Goal: Task Accomplishment & Management: Use online tool/utility

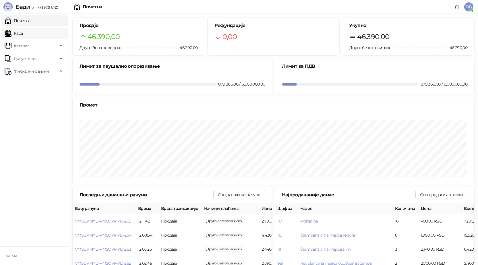
click at [20, 29] on link "Каса" at bounding box center [14, 33] width 18 height 11
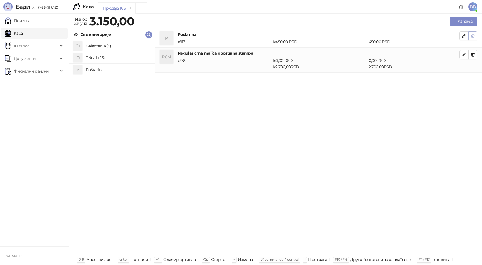
click at [473, 37] on icon "button" at bounding box center [472, 36] width 5 height 5
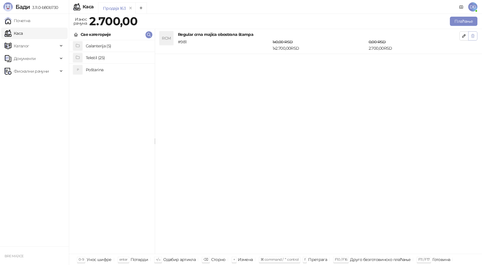
click at [471, 36] on icon "button" at bounding box center [472, 35] width 3 height 3
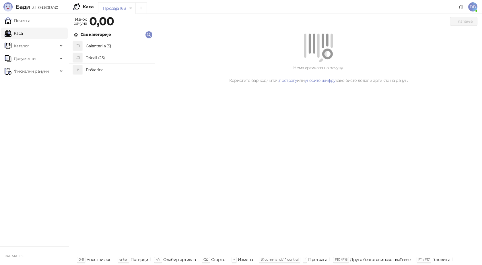
click at [97, 71] on h4 "Poštarina" at bounding box center [118, 69] width 64 height 9
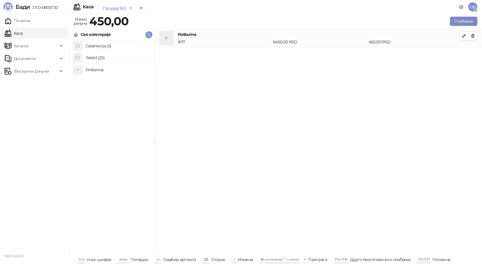
click at [104, 57] on h4 "Tekstil (25)" at bounding box center [118, 57] width 64 height 9
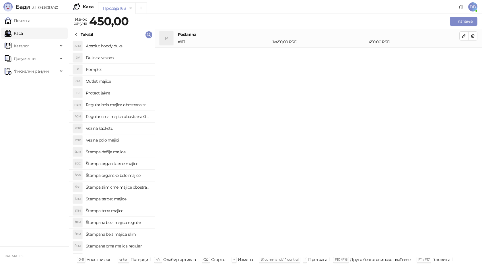
click at [123, 235] on h4 "Štampana bela majica slim" at bounding box center [118, 233] width 64 height 9
click at [463, 54] on icon "button" at bounding box center [463, 54] width 5 height 5
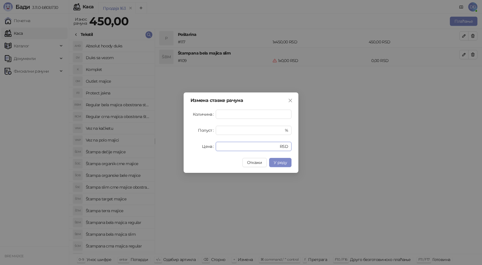
drag, startPoint x: 238, startPoint y: 147, endPoint x: 198, endPoint y: 148, distance: 39.3
click at [199, 148] on div "Цена * RSD" at bounding box center [240, 146] width 101 height 9
click at [276, 162] on span "У реду" at bounding box center [280, 162] width 13 height 5
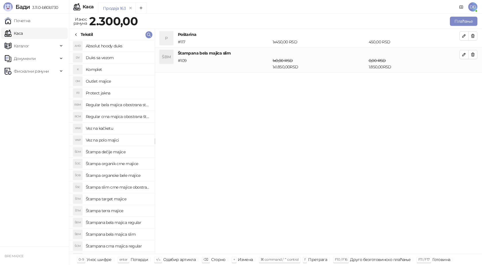
scroll to position [29, 0]
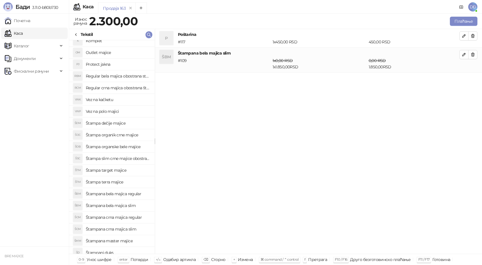
click at [128, 217] on h4 "Štampana crna majica regular" at bounding box center [118, 217] width 64 height 9
click at [463, 81] on icon "button" at bounding box center [463, 79] width 5 height 5
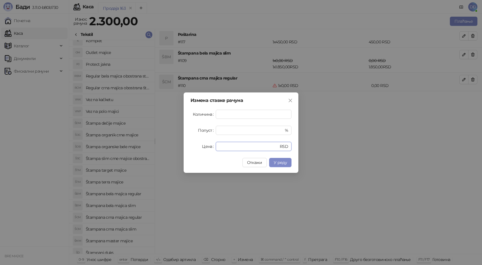
drag, startPoint x: 232, startPoint y: 146, endPoint x: 193, endPoint y: 148, distance: 39.1
click at [193, 148] on div "Цена * RSD" at bounding box center [240, 146] width 101 height 9
type input "****"
click at [285, 164] on span "У реду" at bounding box center [280, 162] width 13 height 5
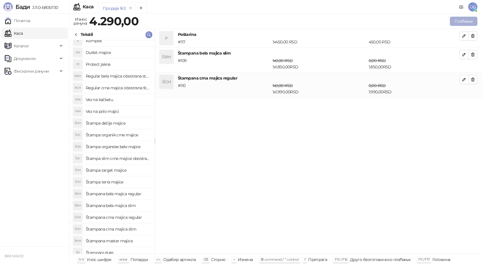
click at [462, 20] on button "Плаћање" at bounding box center [464, 21] width 28 height 9
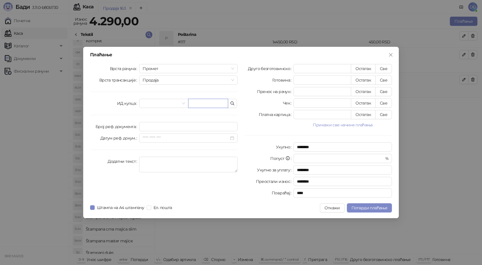
click at [209, 104] on input "text" at bounding box center [208, 103] width 40 height 9
paste input "**********"
type input "**********"
click at [381, 66] on button "Све" at bounding box center [383, 68] width 17 height 9
type input "****"
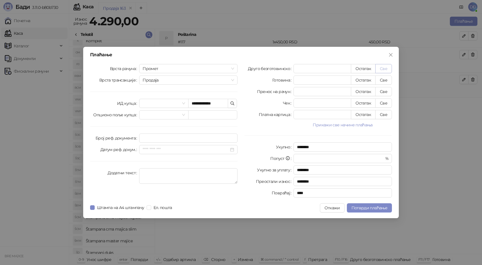
type input "****"
click at [374, 205] on span "Потврди плаћање" at bounding box center [369, 207] width 36 height 5
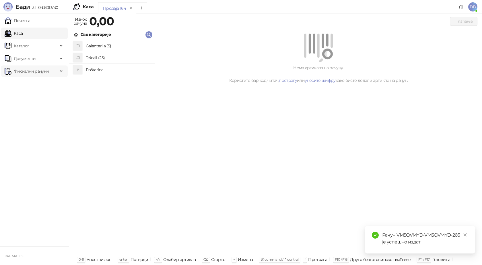
click at [32, 70] on span "Фискални рачуни" at bounding box center [31, 70] width 35 height 11
click at [32, 85] on link "Издати рачуни" at bounding box center [26, 83] width 38 height 11
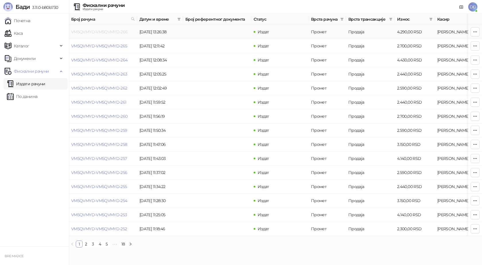
click at [100, 30] on link "VM5QVMYD-VM5QVMYD-266" at bounding box center [99, 31] width 56 height 5
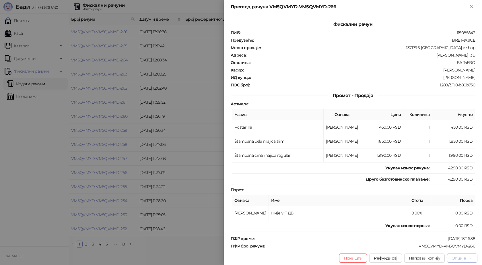
click at [459, 258] on div "Опције" at bounding box center [458, 257] width 14 height 5
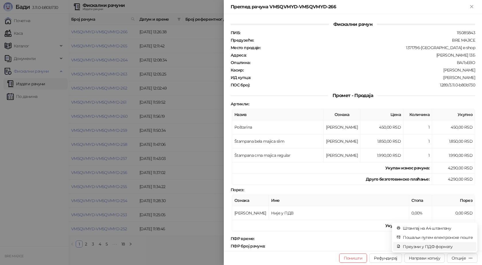
click at [443, 246] on span "Преузми у ПДФ формату" at bounding box center [438, 246] width 70 height 6
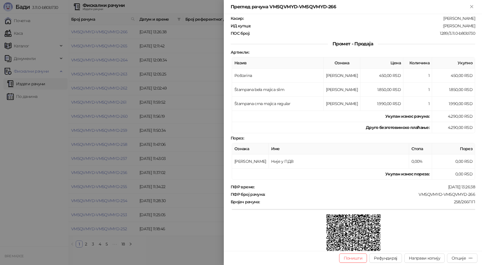
scroll to position [57, 0]
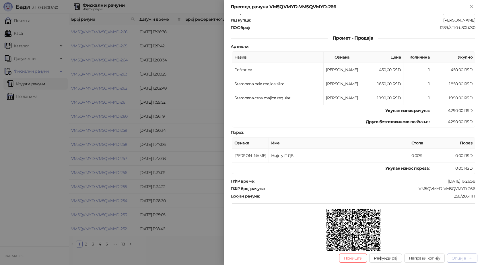
click at [463, 259] on div "Опције" at bounding box center [458, 257] width 14 height 5
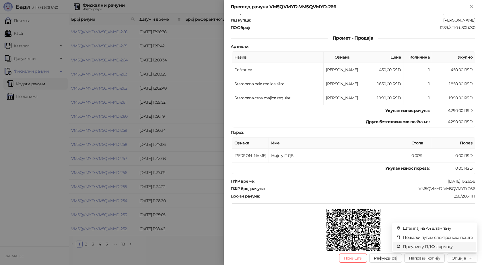
click at [443, 246] on span "Преузми у ПДФ формату" at bounding box center [438, 246] width 70 height 6
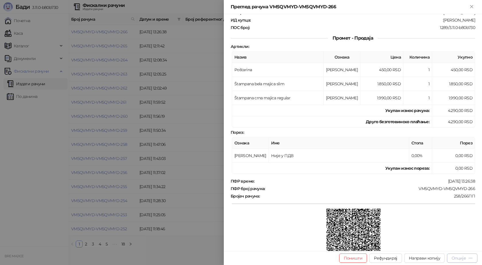
click at [465, 255] on div "Опције" at bounding box center [461, 257] width 21 height 5
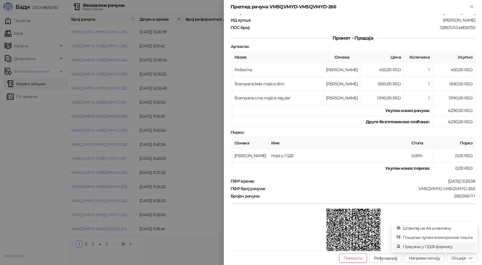
click at [434, 246] on span "Преузми у ПДФ формату" at bounding box center [438, 246] width 70 height 6
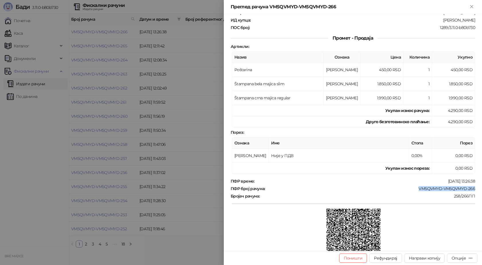
drag, startPoint x: 473, startPoint y: 188, endPoint x: 414, endPoint y: 187, distance: 59.1
click at [414, 187] on div "Фискални рачун ПИБ : 115085843 Предузеће : BRE MAJICE Место продаје : 1371796-[…" at bounding box center [353, 132] width 258 height 237
copy div "VM5QVMYD-VM5QVMYD-266"
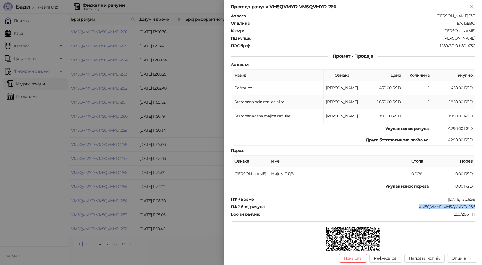
scroll to position [0, 0]
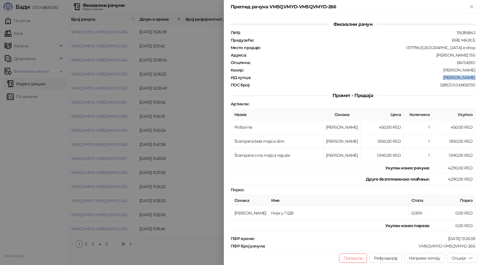
drag, startPoint x: 474, startPoint y: 77, endPoint x: 445, endPoint y: 79, distance: 28.4
click at [445, 79] on div "Фискални рачун ПИБ : 115085843 Предузеће : BRE MAJICE Место продаје : 1371796-[…" at bounding box center [353, 132] width 258 height 237
copy div "[PERSON_NAME]"
click at [471, 5] on icon "Close" at bounding box center [471, 6] width 5 height 5
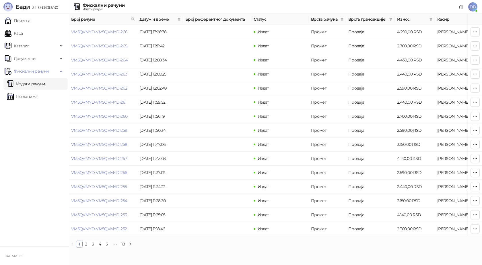
click at [23, 33] on link "Каса" at bounding box center [14, 33] width 18 height 11
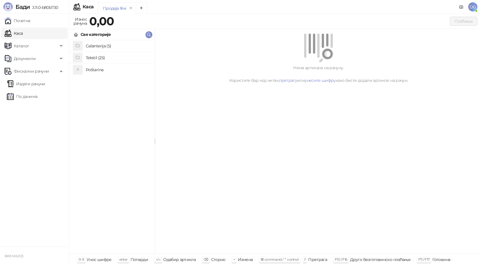
click at [101, 70] on h4 "Poštarina" at bounding box center [118, 69] width 64 height 9
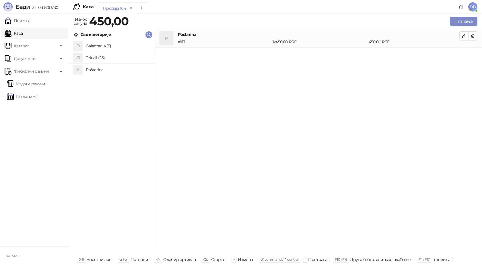
click at [106, 58] on h4 "Tekstil (25)" at bounding box center [118, 57] width 64 height 9
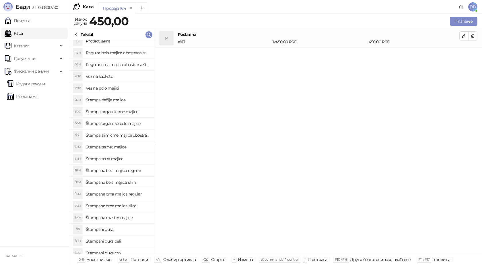
scroll to position [57, 0]
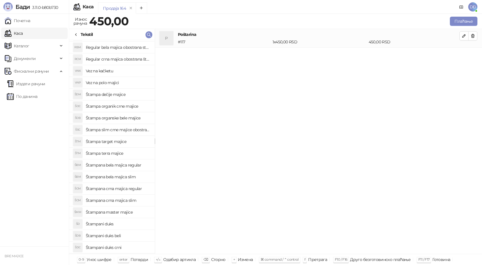
click at [125, 213] on h4 "Štampana master majice" at bounding box center [118, 211] width 64 height 9
click at [465, 54] on icon "button" at bounding box center [463, 54] width 3 height 3
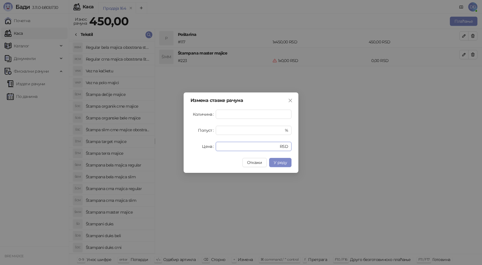
drag, startPoint x: 216, startPoint y: 147, endPoint x: 181, endPoint y: 146, distance: 34.4
click at [189, 147] on div "Измена ставке рачуна Количина * Попуст * % Цена * RSD Откажи У реду" at bounding box center [241, 132] width 115 height 80
type input "****"
click at [276, 159] on button "У реду" at bounding box center [280, 162] width 22 height 9
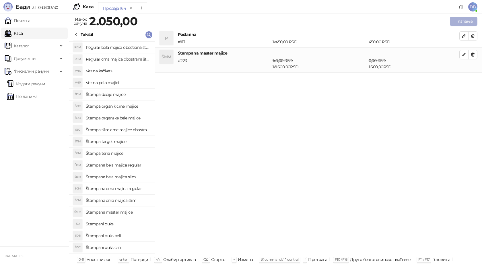
click at [457, 17] on button "Плаћање" at bounding box center [464, 21] width 28 height 9
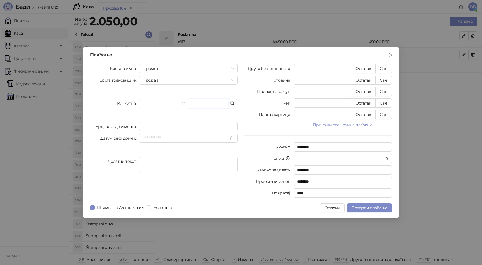
click at [191, 107] on input "text" at bounding box center [208, 103] width 40 height 9
paste input "**********"
type input "**********"
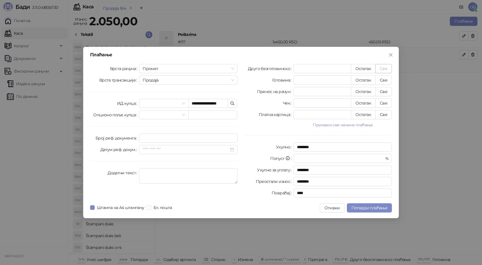
click at [383, 67] on button "Све" at bounding box center [383, 68] width 17 height 9
type input "****"
click at [374, 206] on span "Потврди плаћање" at bounding box center [369, 207] width 36 height 5
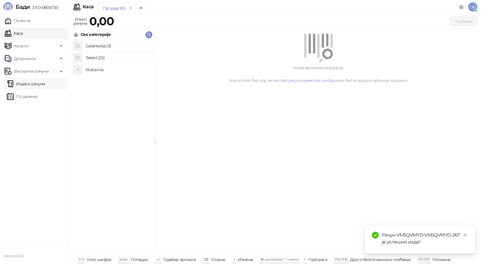
click at [38, 83] on link "Издати рачуни" at bounding box center [26, 83] width 38 height 11
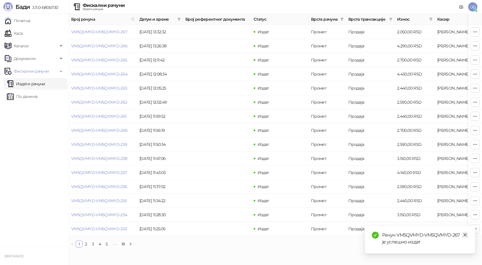
click at [465, 234] on icon "close" at bounding box center [465, 235] width 4 height 4
click at [115, 29] on link "VM5QVMYD-VM5QVMYD-267" at bounding box center [99, 31] width 56 height 5
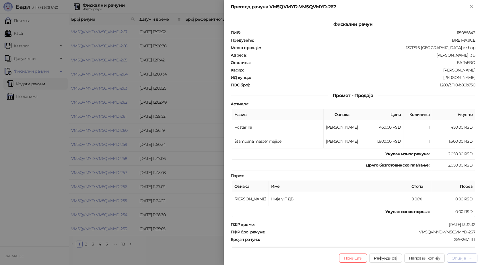
click at [463, 257] on div "Опције" at bounding box center [458, 257] width 14 height 5
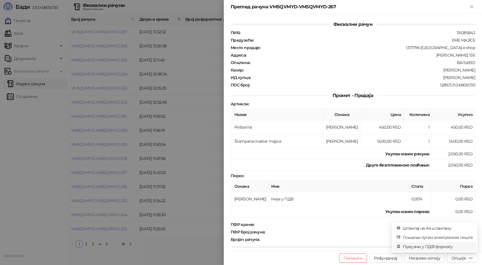
click at [445, 246] on span "Преузми у ПДФ формату" at bounding box center [438, 246] width 70 height 6
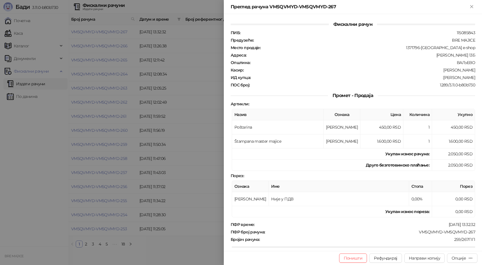
scroll to position [29, 0]
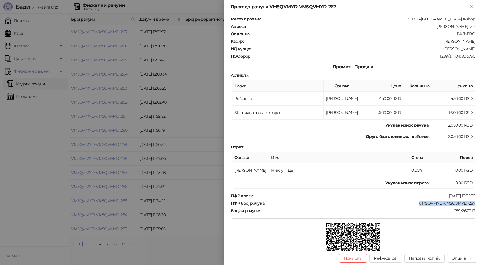
drag, startPoint x: 459, startPoint y: 201, endPoint x: 411, endPoint y: 202, distance: 47.3
click at [415, 202] on div "ПФР број рачуна : VM5QVMYD-VM5QVMYD-267" at bounding box center [352, 202] width 247 height 5
copy div "VM5QVMYD-VM5QVMYD-267"
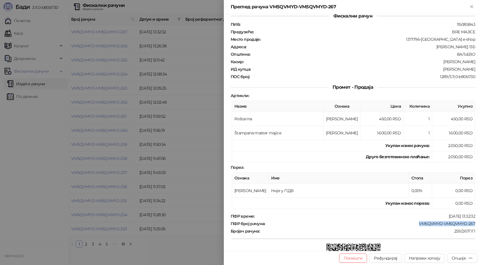
scroll to position [0, 0]
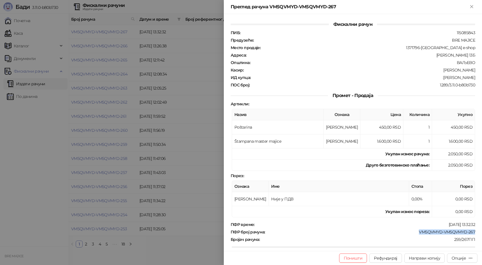
drag, startPoint x: 476, startPoint y: 77, endPoint x: 436, endPoint y: 76, distance: 39.6
click at [436, 76] on div "Фискални рачун ПИБ : 115085843 Предузеће : BRE MAJICE Место продаје : 1371796-B…" at bounding box center [353, 132] width 258 height 237
copy div "[PERSON_NAME]"
